Goal: Information Seeking & Learning: Compare options

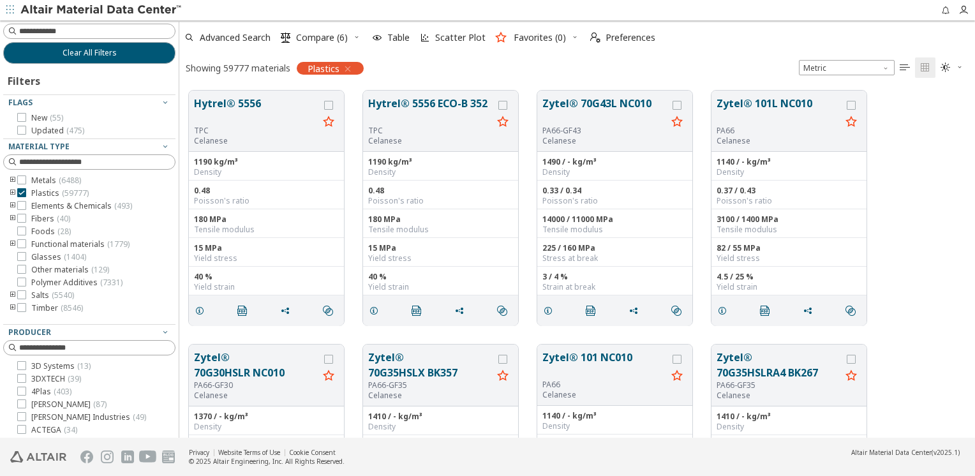
scroll to position [348, 786]
click at [82, 30] on input at bounding box center [91, 31] width 170 height 14
type input "********"
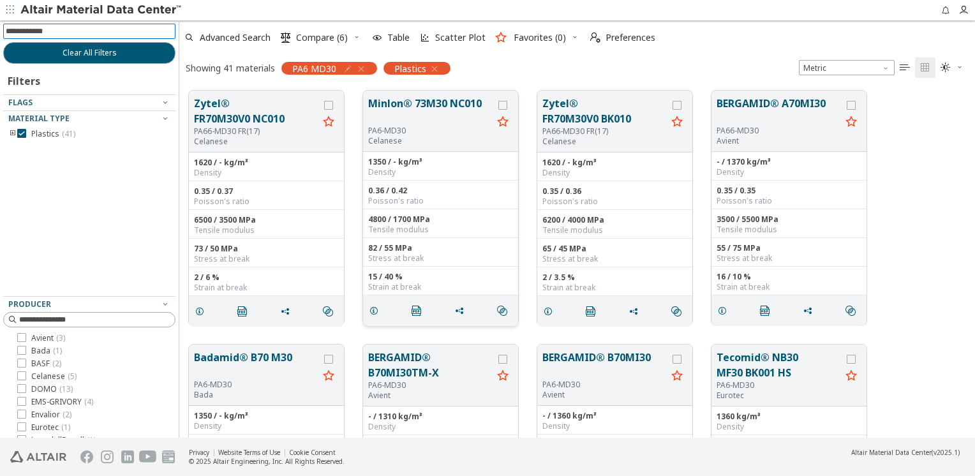
click at [438, 137] on p "Celanese" at bounding box center [430, 141] width 124 height 10
click at [424, 105] on button "Minlon® 73M30 NC010" at bounding box center [430, 111] width 124 height 30
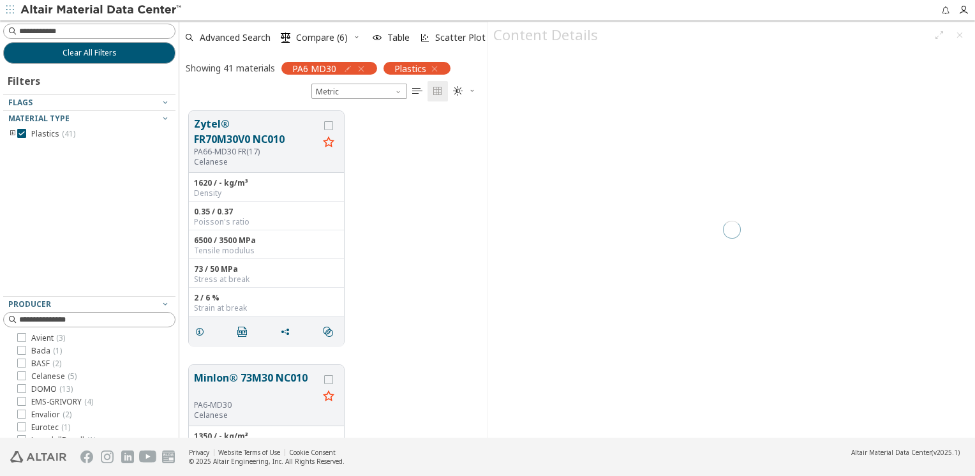
scroll to position [327, 299]
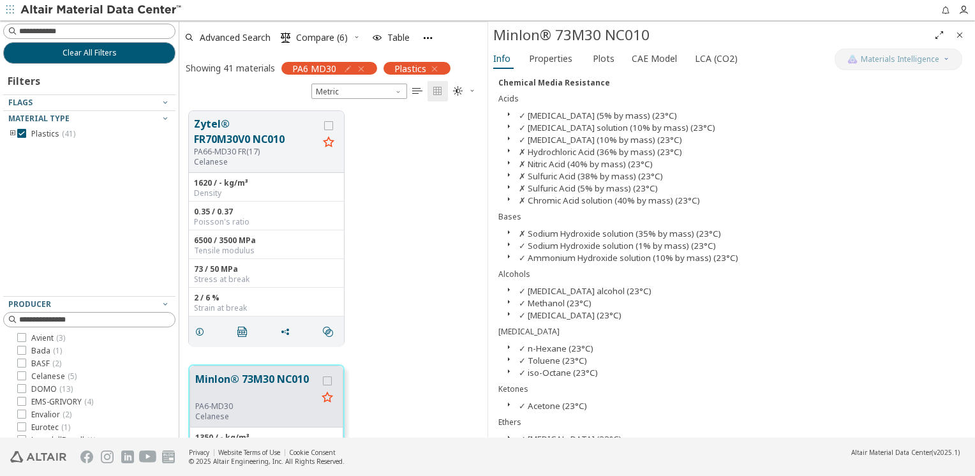
scroll to position [574, 0]
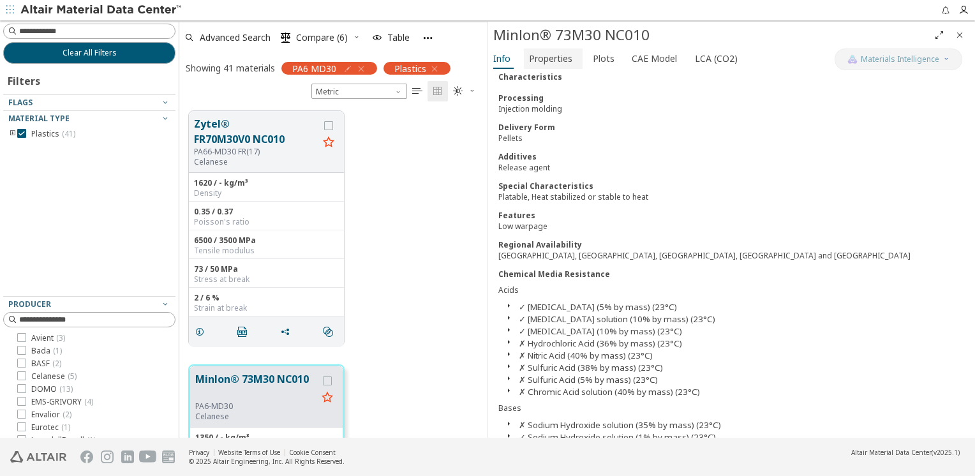
click at [536, 51] on span "Properties" at bounding box center [550, 58] width 43 height 20
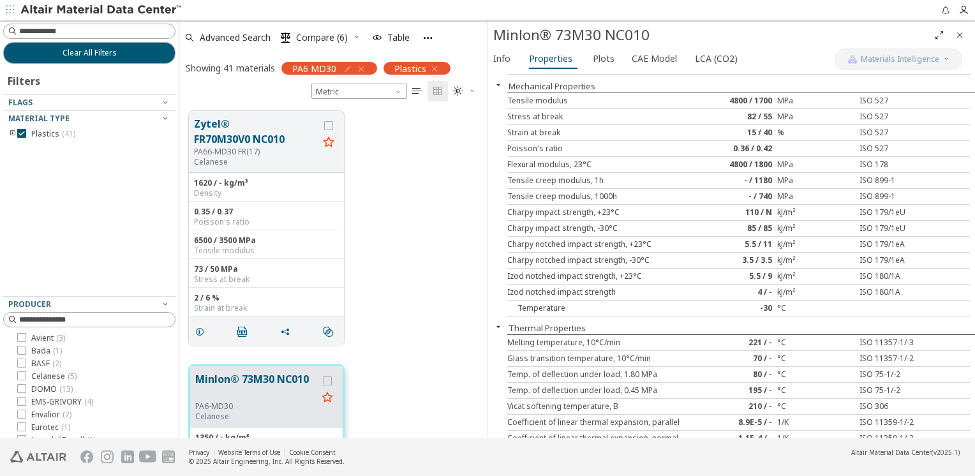
scroll to position [128, 0]
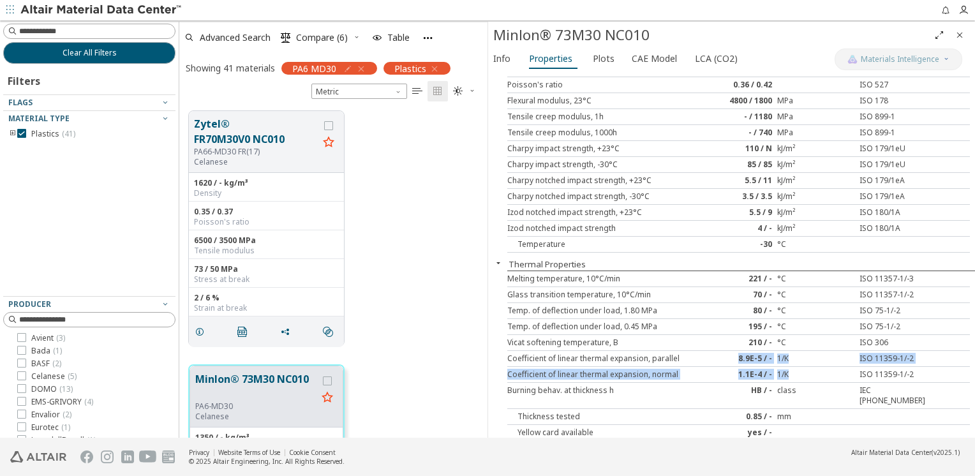
drag, startPoint x: 736, startPoint y: 356, endPoint x: 793, endPoint y: 369, distance: 58.8
click at [793, 369] on div "Melting temperature, 10°C/min 221 / - °C ISO 11357-1/-3 Glass transition temper…" at bounding box center [741, 356] width 468 height 170
click at [431, 325] on div "Zytel® FR70M30V0 NC010 PA66-MD30 FR(17) Celanese 1620 / - kg/m³ Density 0.35 / …" at bounding box center [333, 228] width 308 height 254
drag, startPoint x: 745, startPoint y: 357, endPoint x: 734, endPoint y: 356, distance: 11.6
click at [734, 356] on div "8.9E-5 / -" at bounding box center [738, 359] width 77 height 10
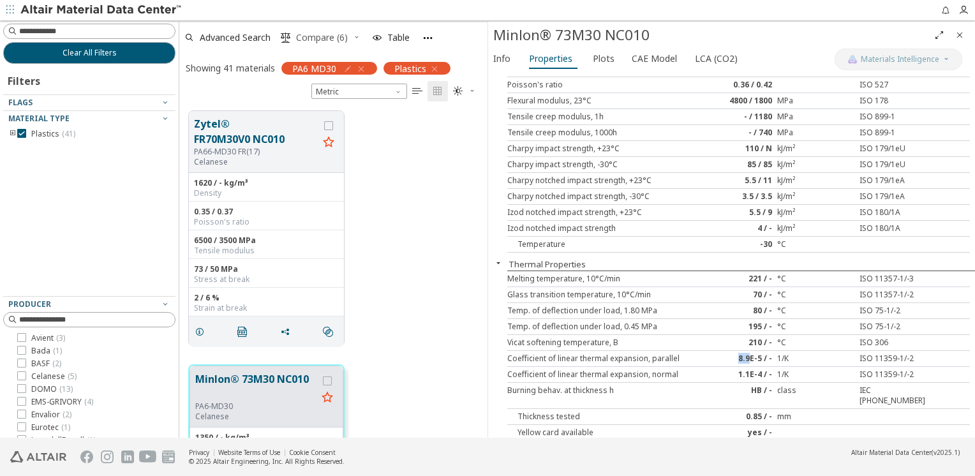
click at [318, 38] on span "Compare (6)" at bounding box center [322, 37] width 52 height 9
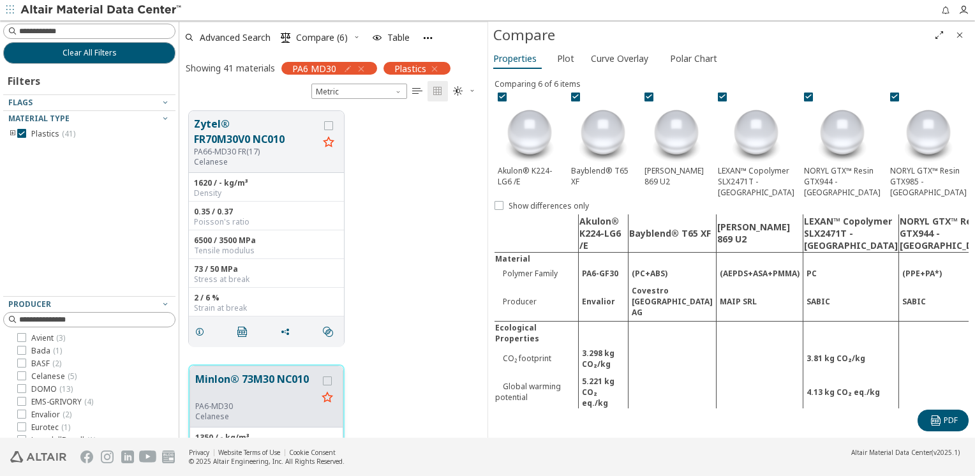
click at [259, 390] on button "Minlon® 73M30 NC010" at bounding box center [256, 386] width 122 height 30
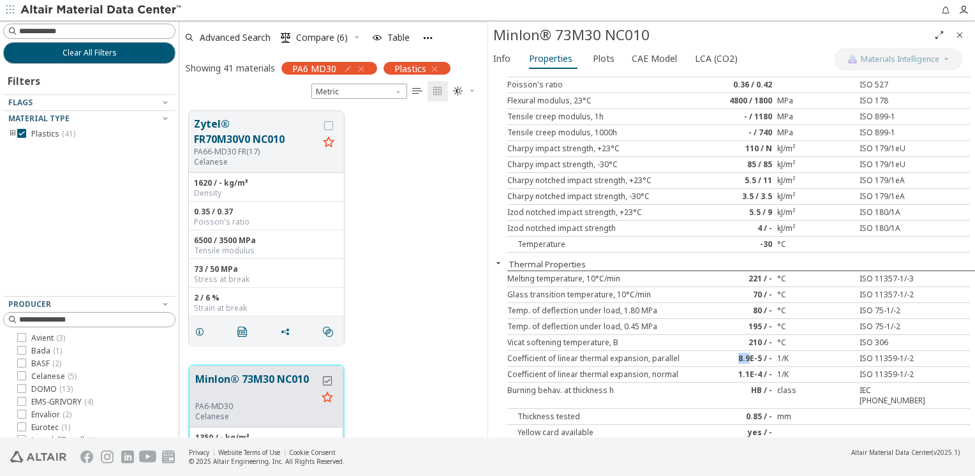
click at [331, 382] on icon "grid" at bounding box center [327, 380] width 9 height 9
click at [246, 143] on button "Zytel® FR70M30V0 NC010" at bounding box center [256, 131] width 124 height 31
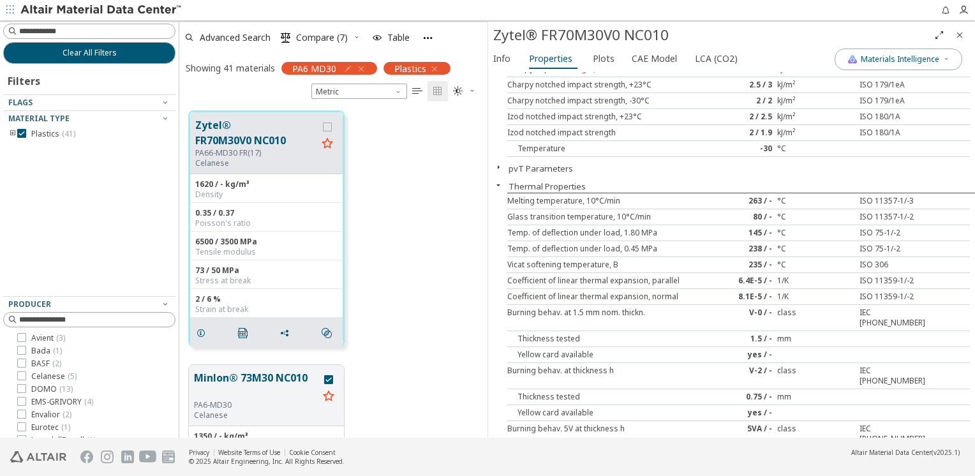
scroll to position [255, 0]
drag, startPoint x: 732, startPoint y: 279, endPoint x: 749, endPoint y: 295, distance: 23.1
click at [749, 295] on div "Melting temperature, 10°C/min 263 / - °C ISO 11357-1/-3 Glass transition temper…" at bounding box center [741, 422] width 468 height 455
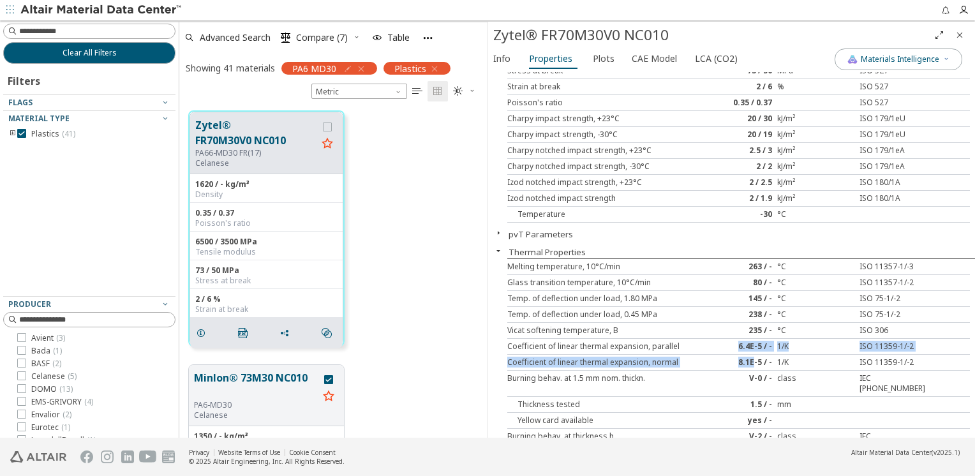
scroll to position [319, 0]
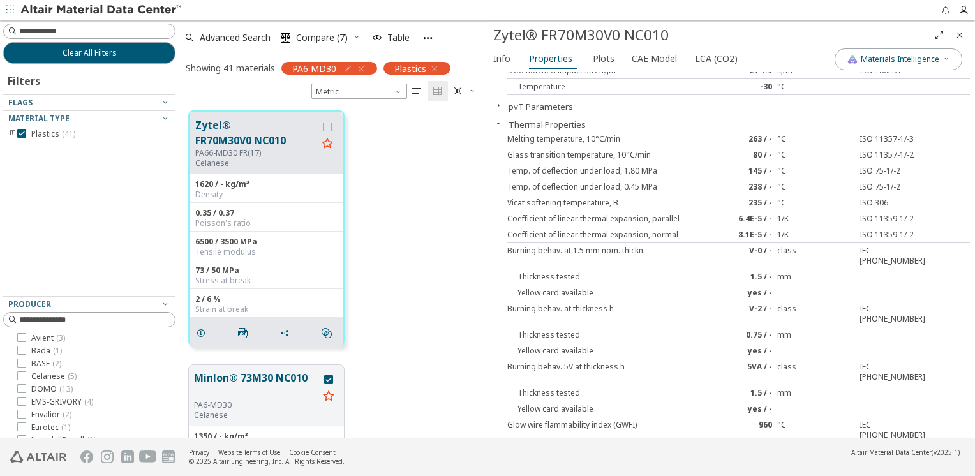
click at [691, 223] on div "Coefficient of linear thermal expansion, parallel 6.4E-5 / - 1/K ISO 11359-1/-2" at bounding box center [738, 219] width 463 height 16
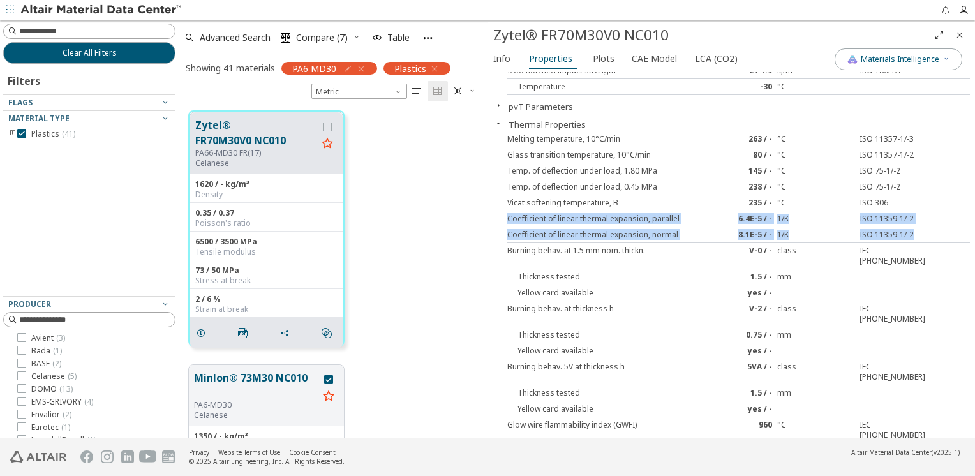
drag, startPoint x: 505, startPoint y: 218, endPoint x: 907, endPoint y: 233, distance: 402.3
click at [907, 233] on div "Processing/Physical Characteristics Density 1620 / - kg/m³ ISO 1183 Molding shr…" at bounding box center [731, 255] width 487 height 366
click at [328, 37] on span "Compare (7)" at bounding box center [322, 37] width 52 height 9
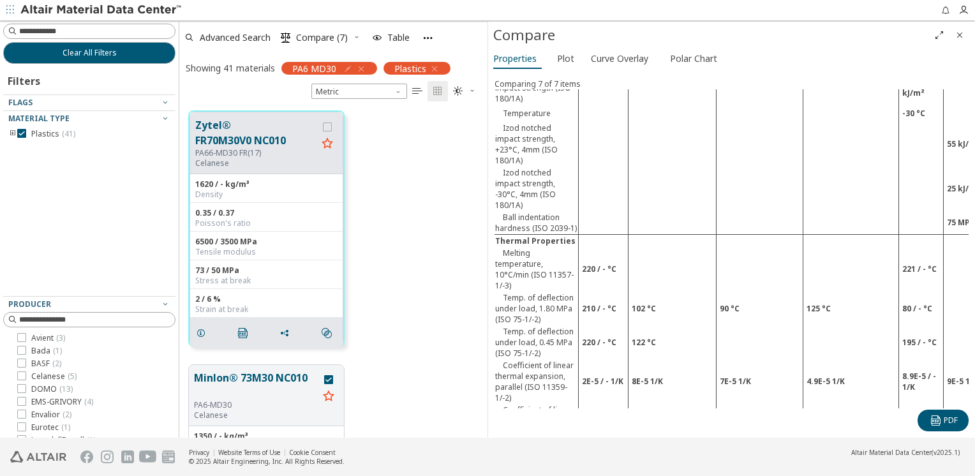
scroll to position [1723, 0]
drag, startPoint x: 585, startPoint y: 343, endPoint x: 618, endPoint y: 389, distance: 56.7
click at [618, 389] on tbody "Akulon® K224-LG6 /E Bayblend® T65 XF [PERSON_NAME] 869 U2 LEXAN™ Copolymer SLX2…" at bounding box center [815, 178] width 641 height 3372
drag, startPoint x: 618, startPoint y: 389, endPoint x: 613, endPoint y: 384, distance: 6.8
click at [613, 404] on td "7E-5 / - 1/K" at bounding box center [604, 426] width 50 height 45
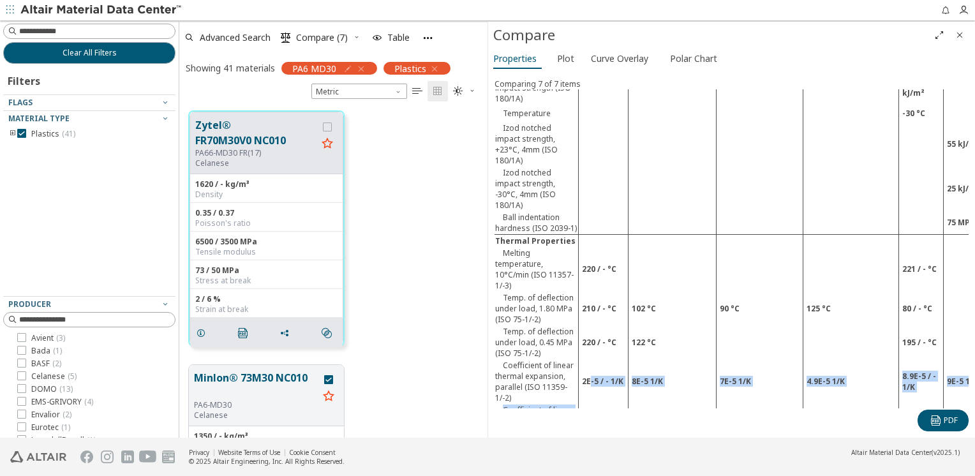
click at [592, 404] on td "7E-5 / - 1/K" at bounding box center [604, 426] width 50 height 45
